Goal: Information Seeking & Learning: Check status

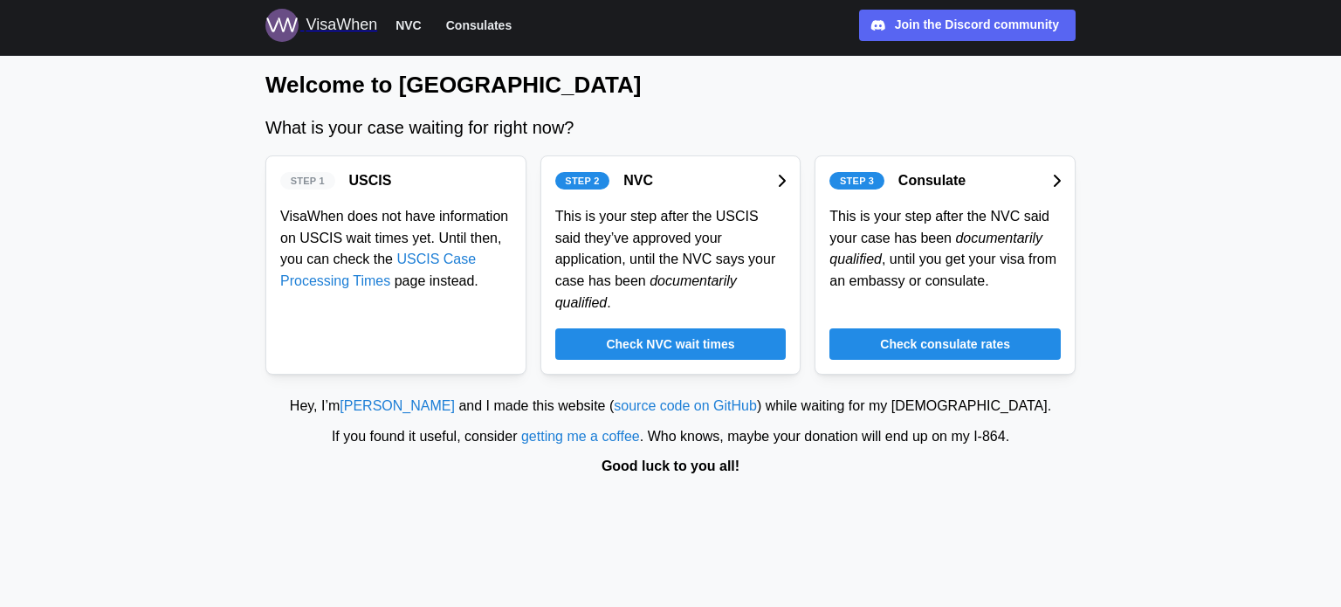
click at [406, 265] on link "USCIS Case Processing Times" at bounding box center [378, 269] width 196 height 37
click at [894, 329] on span "Check consulate rates" at bounding box center [945, 344] width 130 height 30
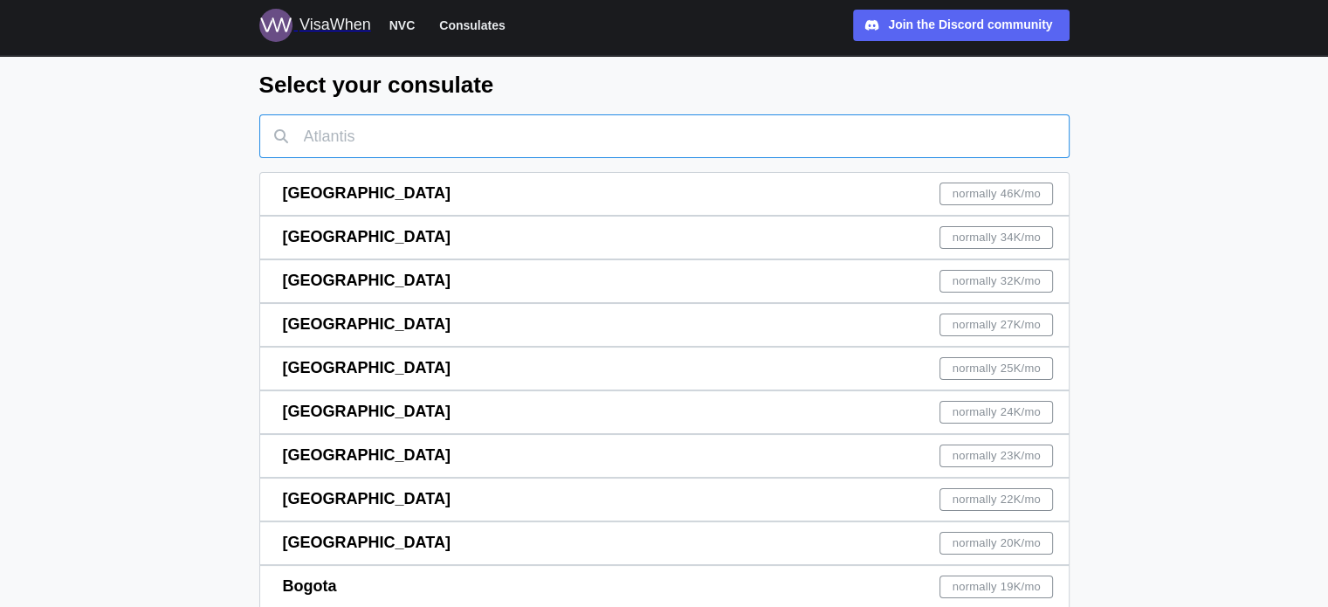
click at [375, 140] on input "text" at bounding box center [664, 136] width 810 height 44
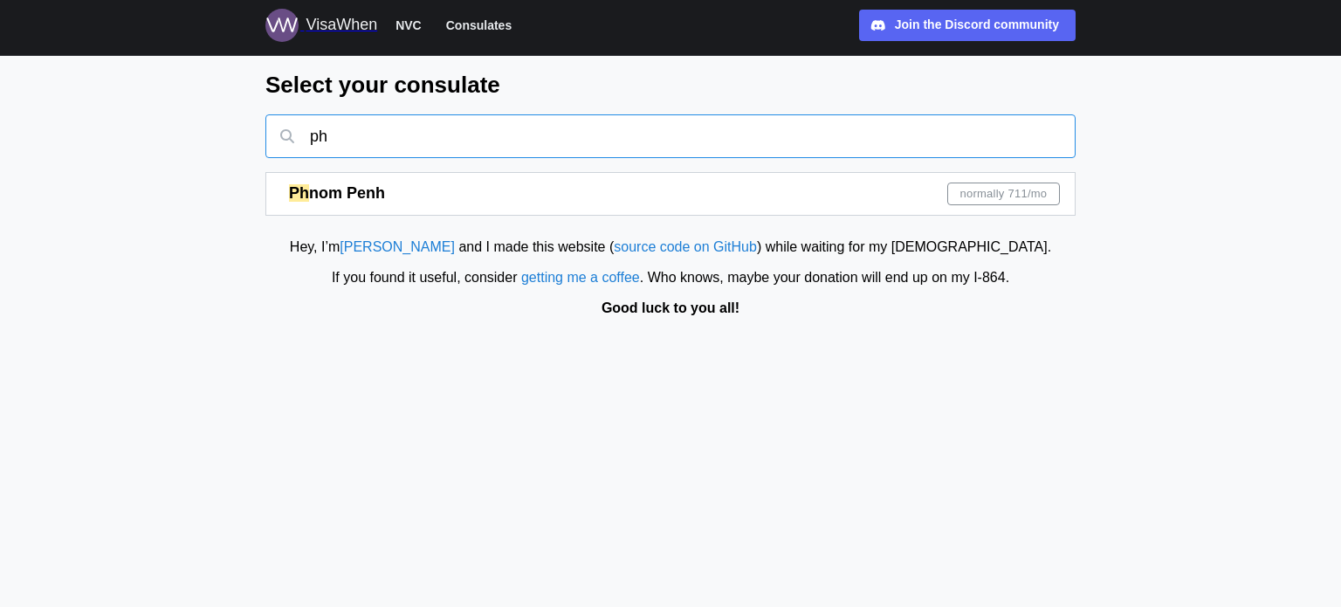
type input "ph"
click at [369, 192] on span "nom Penh" at bounding box center [347, 192] width 76 height 17
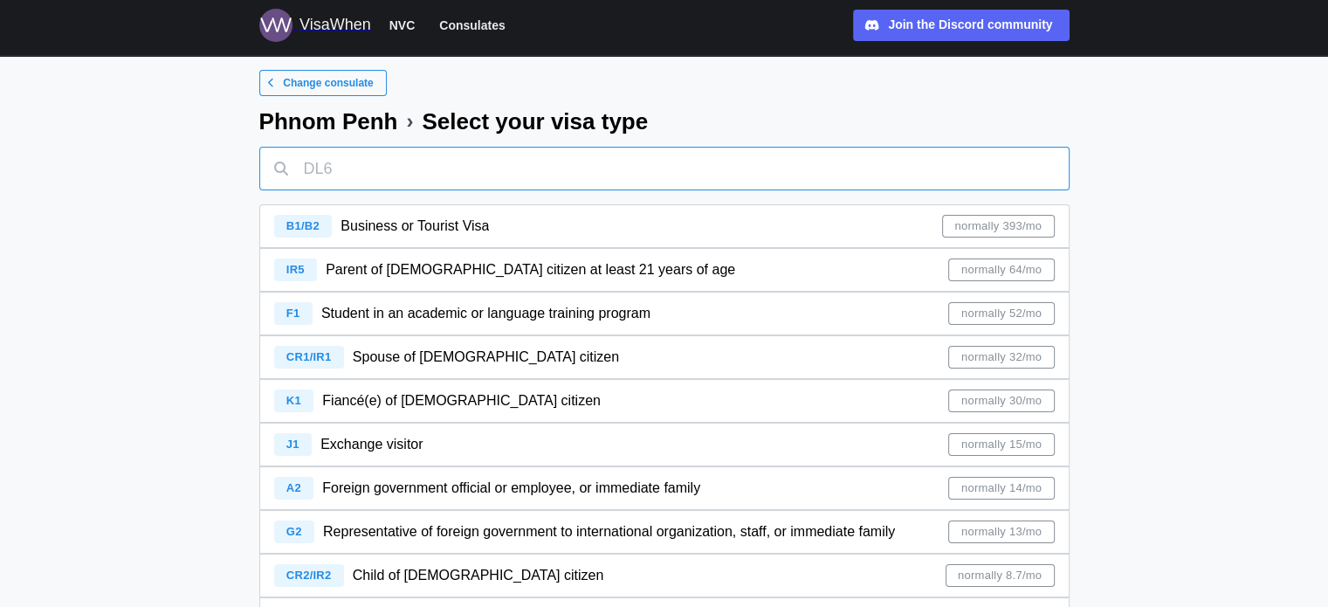
click at [373, 172] on input "text" at bounding box center [664, 169] width 810 height 44
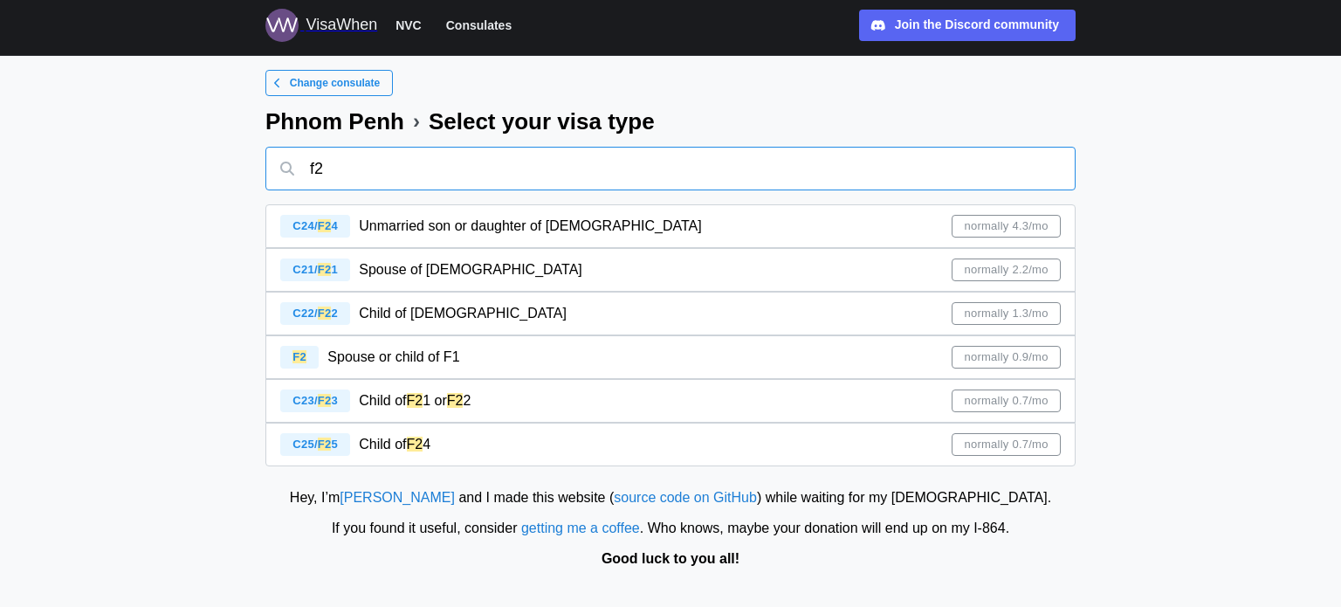
type input "f"
type input "f2"
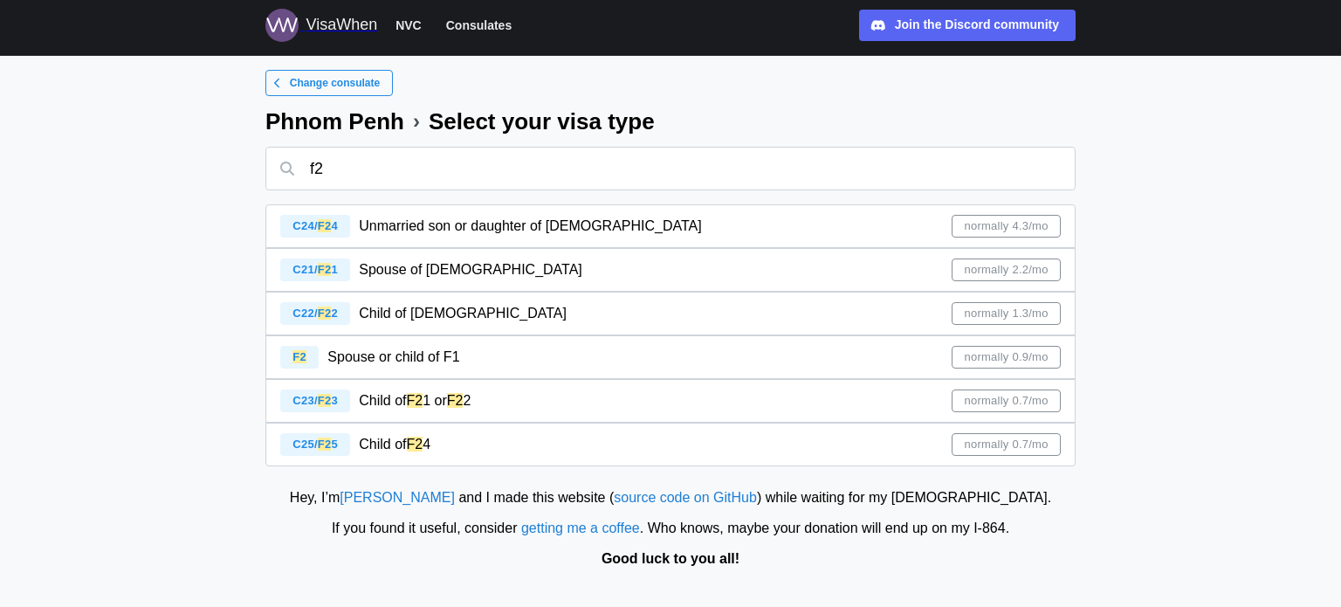
click at [964, 266] on span "normally 2.2/mo" at bounding box center [1006, 269] width 84 height 21
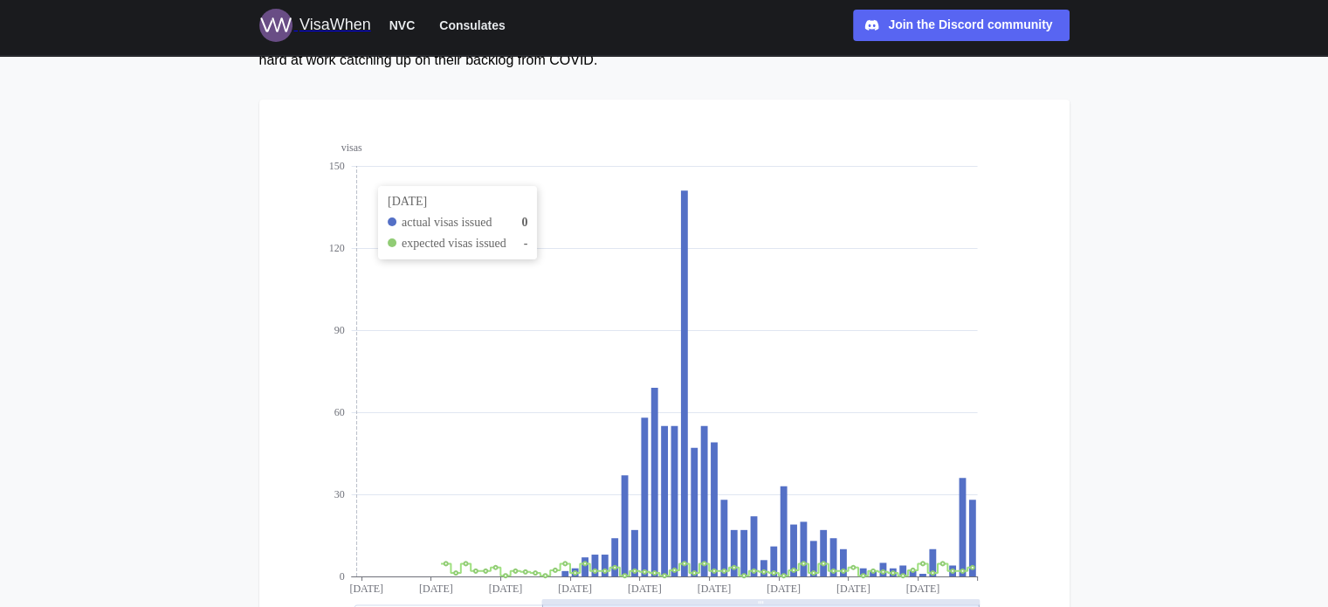
scroll to position [262, 0]
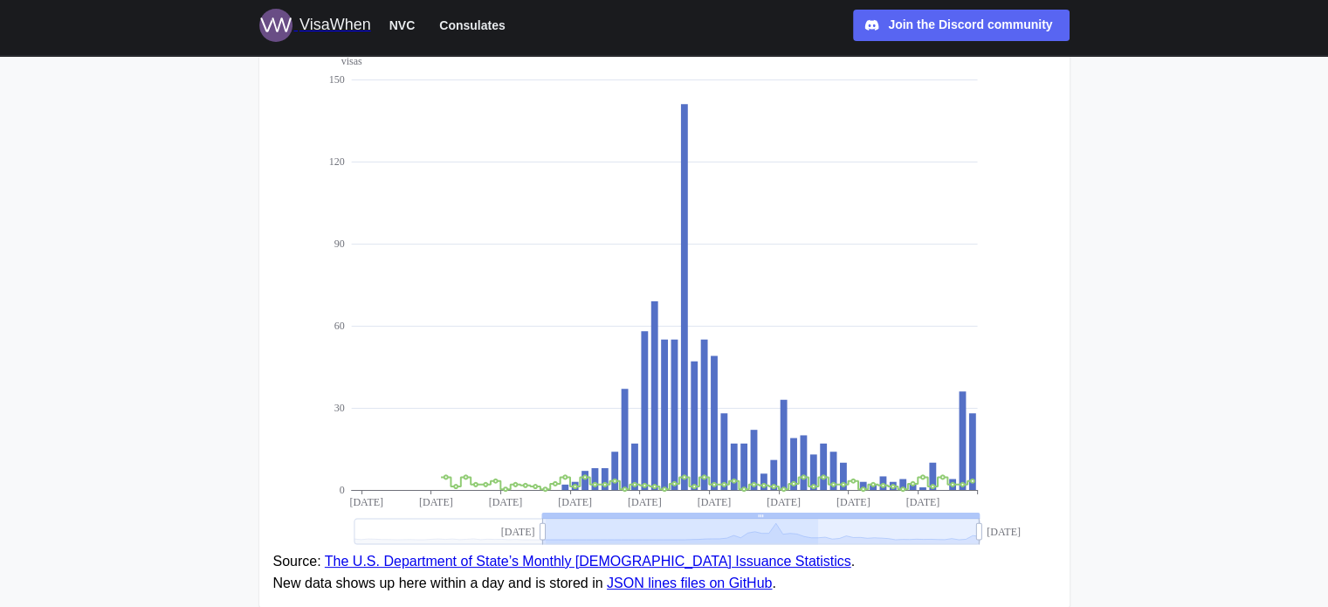
drag, startPoint x: 545, startPoint y: 528, endPoint x: 808, endPoint y: 510, distance: 263.5
click at [813, 514] on g "visas 0 30 60 90 120 150 [DATE] [DATE] [DATE] [DATE] [DATE] [DATE] [DATE] [DATE…" at bounding box center [674, 300] width 692 height 490
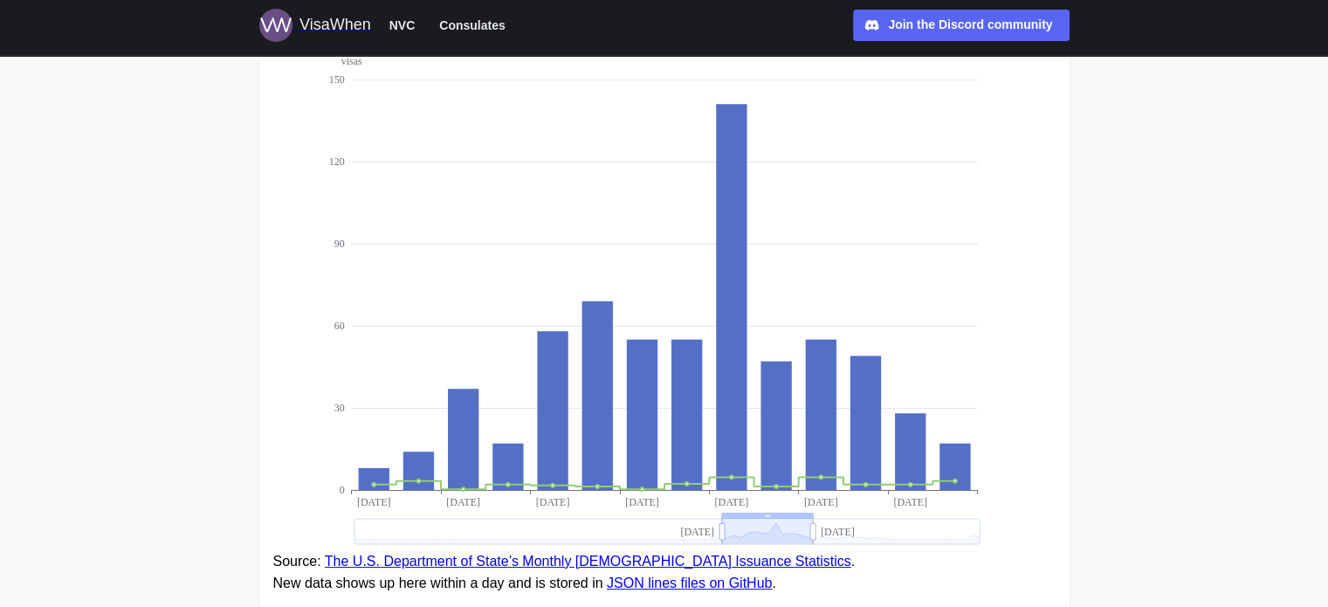
drag, startPoint x: 543, startPoint y: 536, endPoint x: 751, endPoint y: 513, distance: 209.2
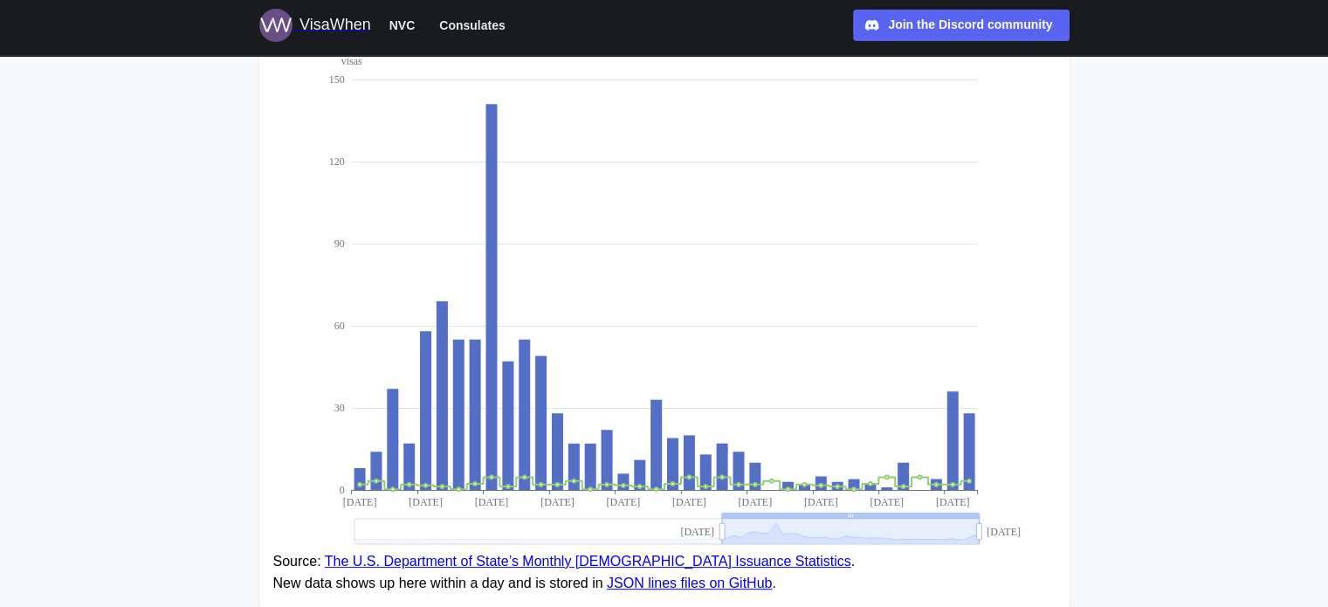
drag, startPoint x: 813, startPoint y: 532, endPoint x: 1020, endPoint y: 493, distance: 210.5
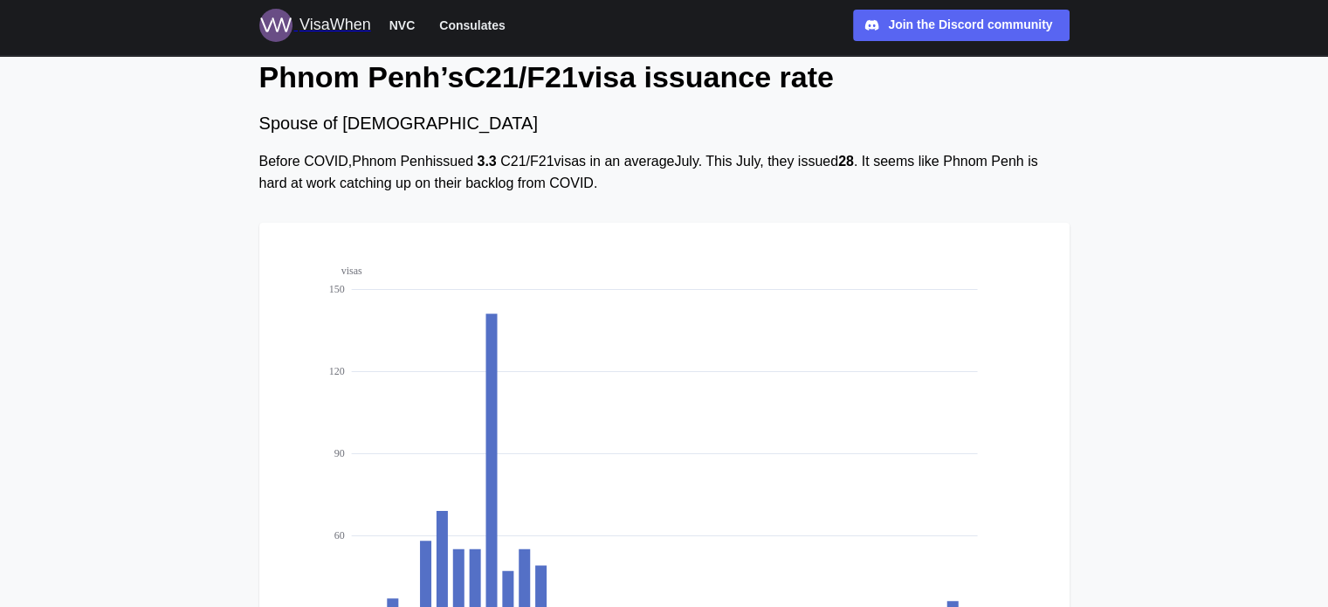
scroll to position [0, 0]
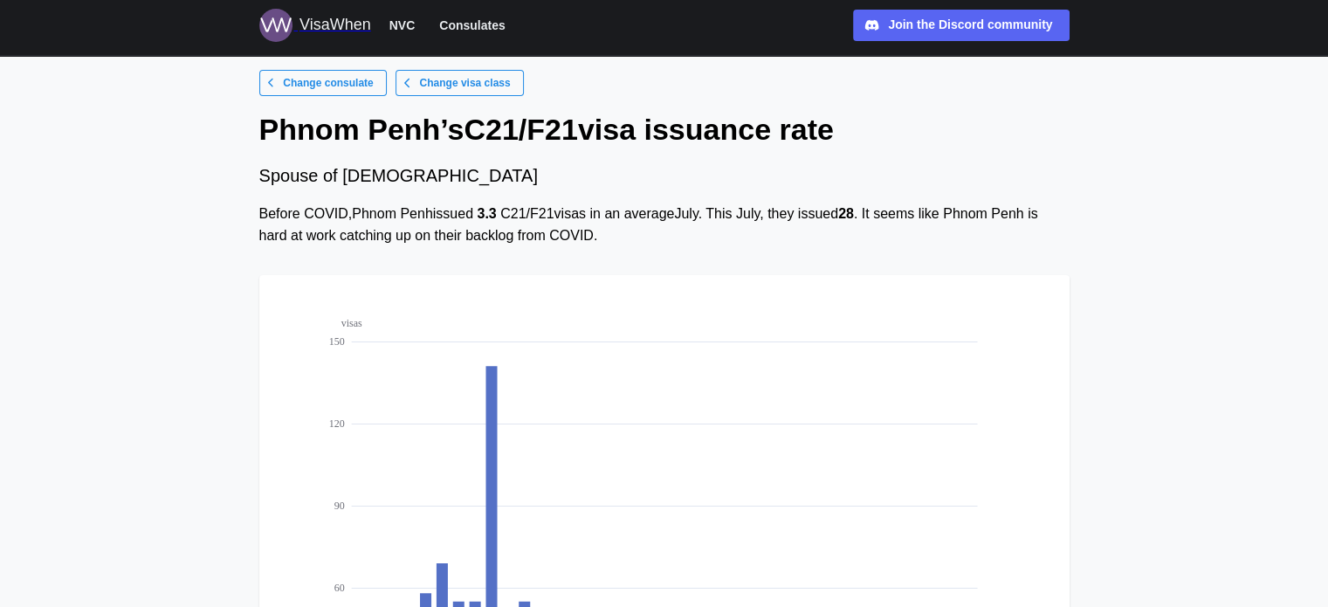
click at [396, 23] on span "NVC" at bounding box center [402, 25] width 26 height 21
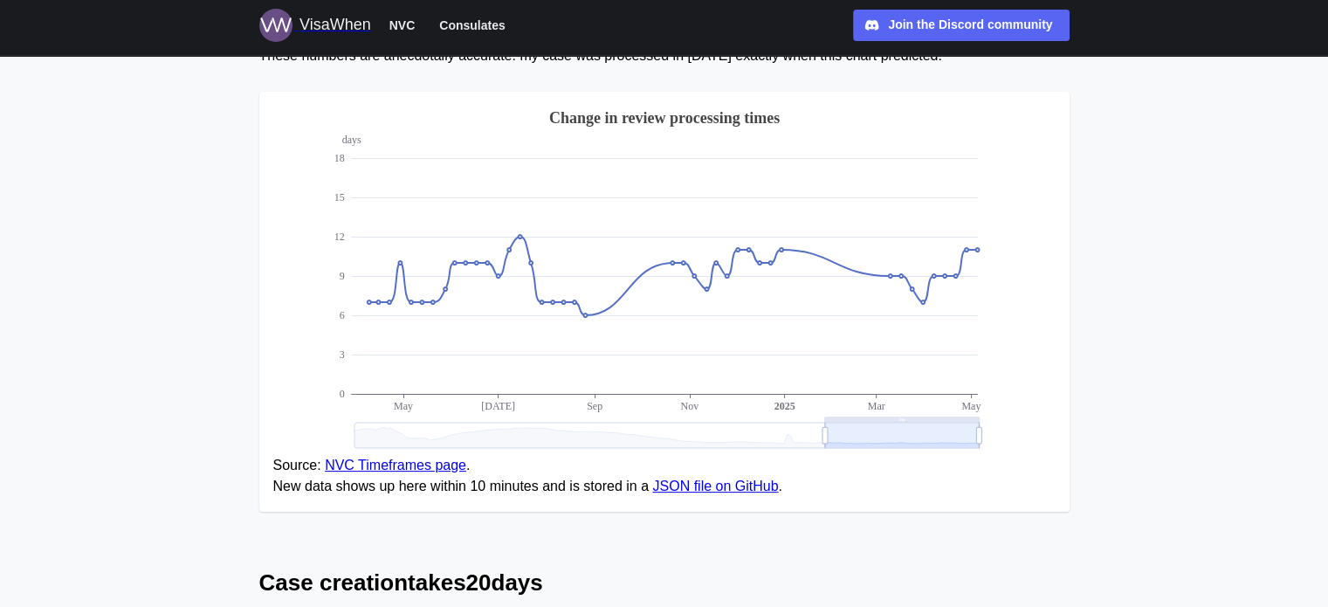
scroll to position [262, 0]
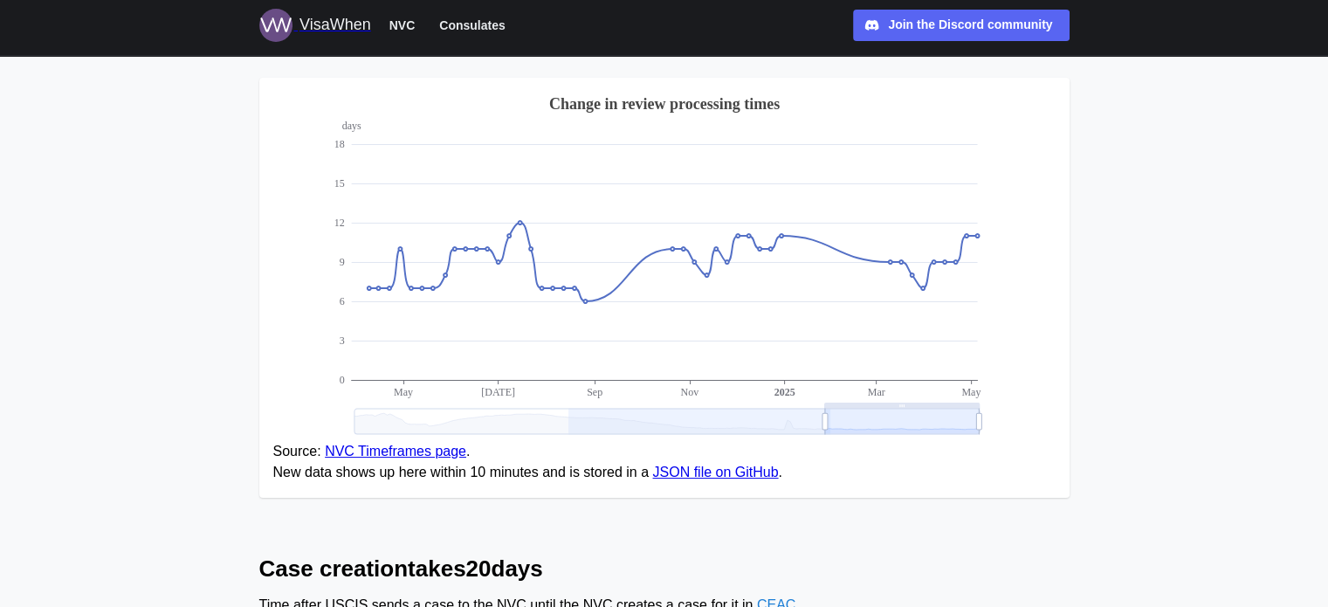
drag, startPoint x: 818, startPoint y: 420, endPoint x: 535, endPoint y: 425, distance: 283.0
click at [534, 425] on icon at bounding box center [666, 421] width 625 height 25
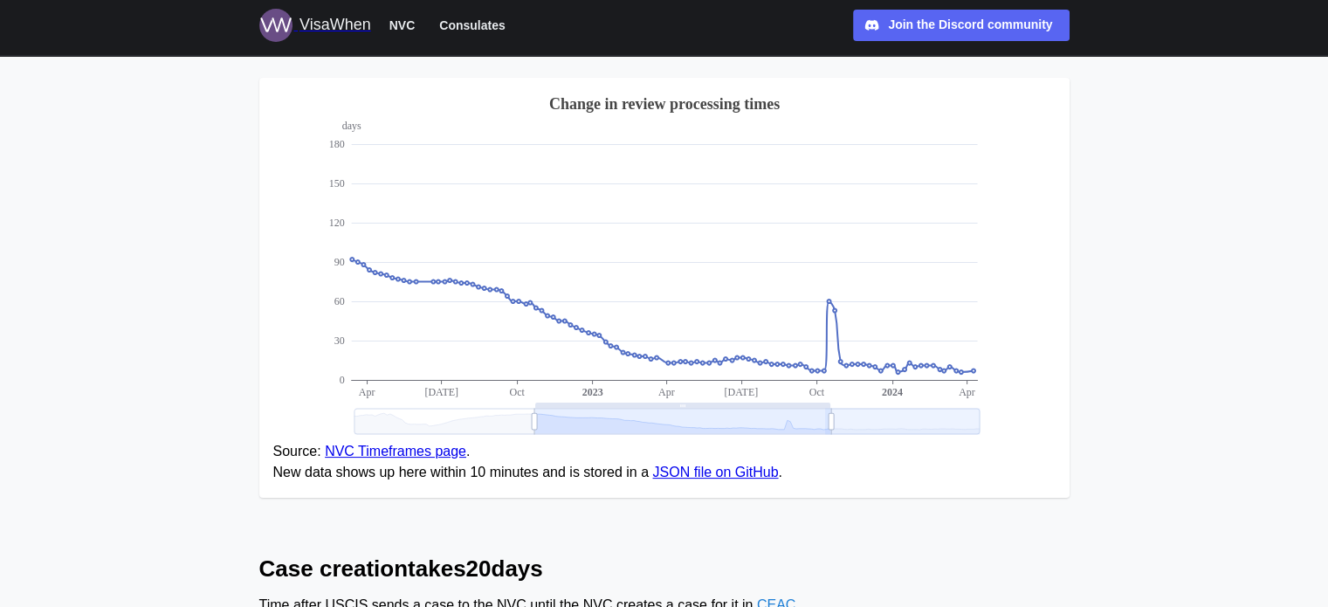
drag, startPoint x: 830, startPoint y: 424, endPoint x: 1060, endPoint y: 386, distance: 233.6
click at [1060, 386] on figure "days 0 30 60 90 120 150 180 Apr [DATE] Oct Apr [DATE] Oct [DATE] 2024 Change in…" at bounding box center [664, 288] width 810 height 421
